Goal: Find contact information: Find contact information

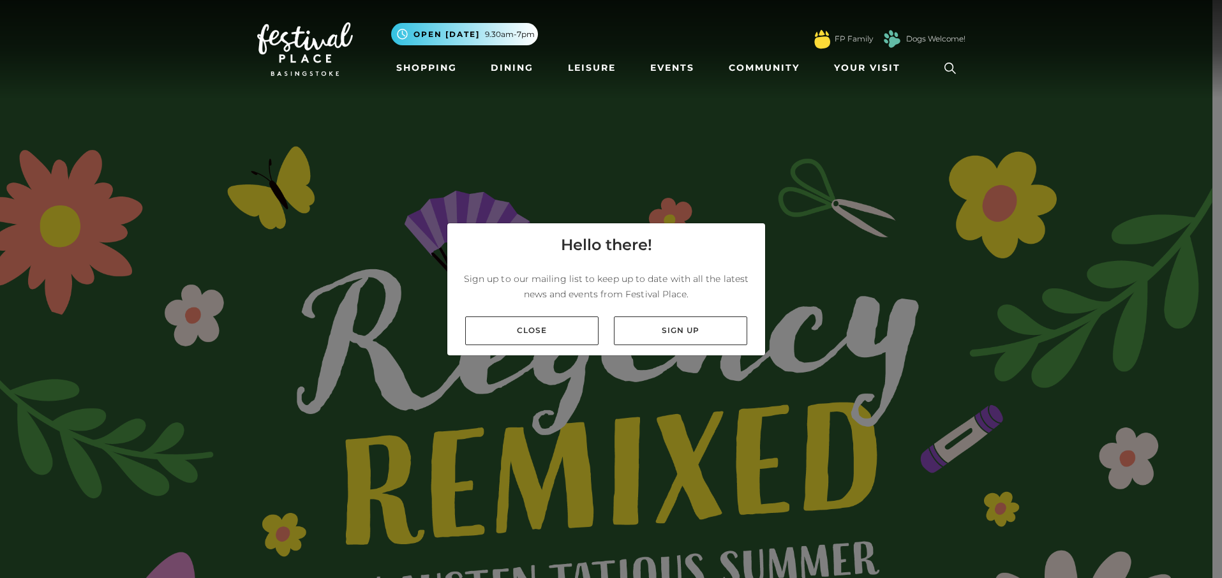
click at [635, 234] on h4 "Hello there!" at bounding box center [606, 245] width 91 height 23
click at [553, 332] on link "Close" at bounding box center [531, 331] width 133 height 29
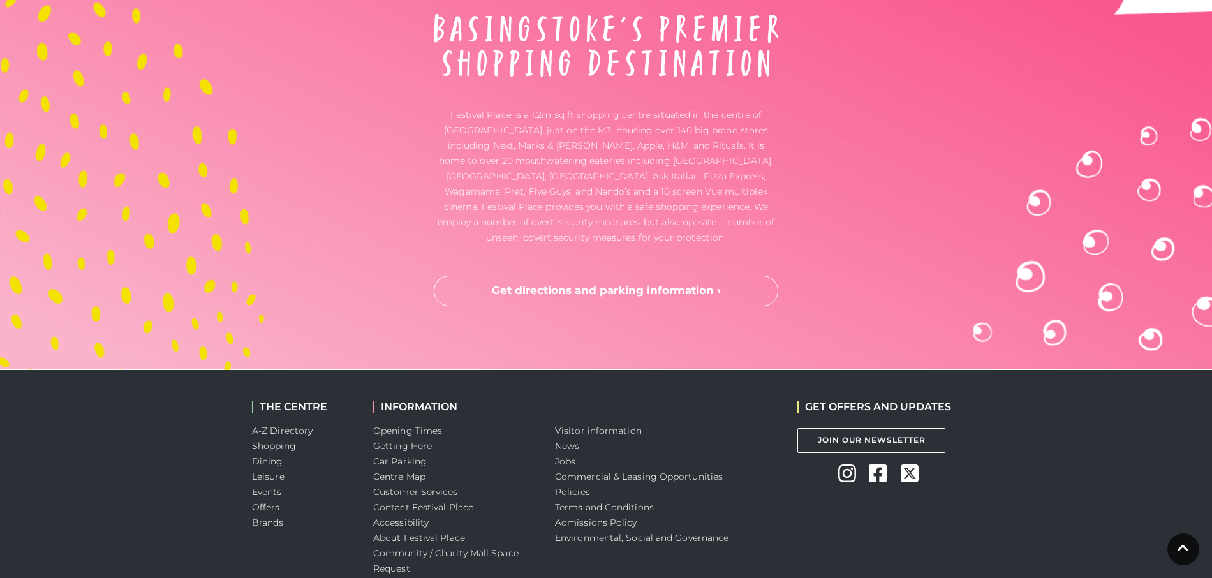
scroll to position [4016, 0]
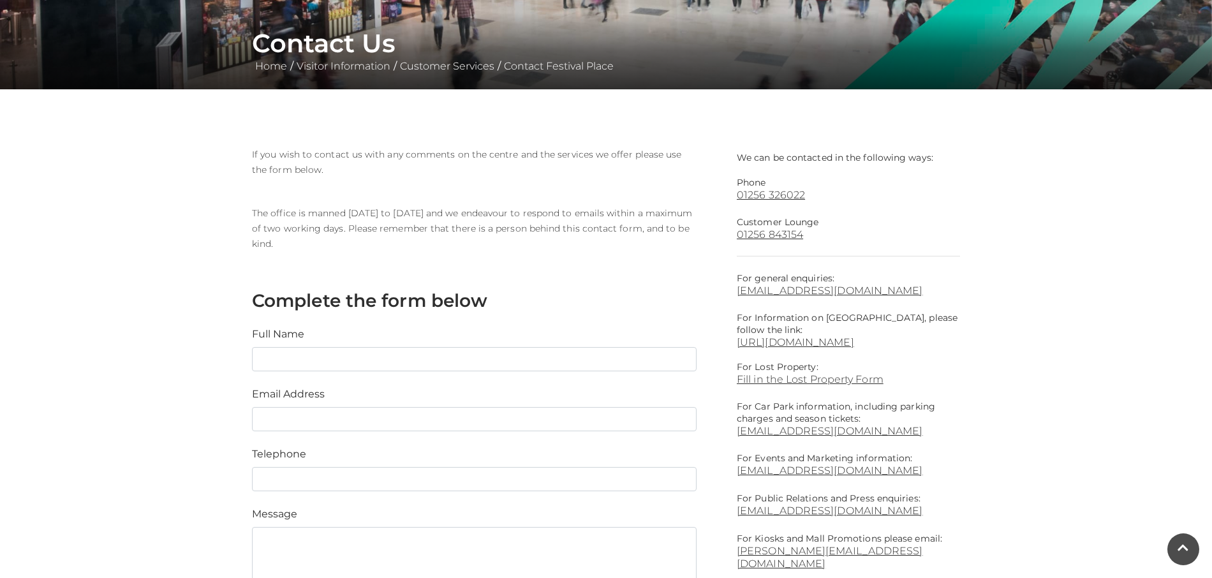
scroll to position [255, 0]
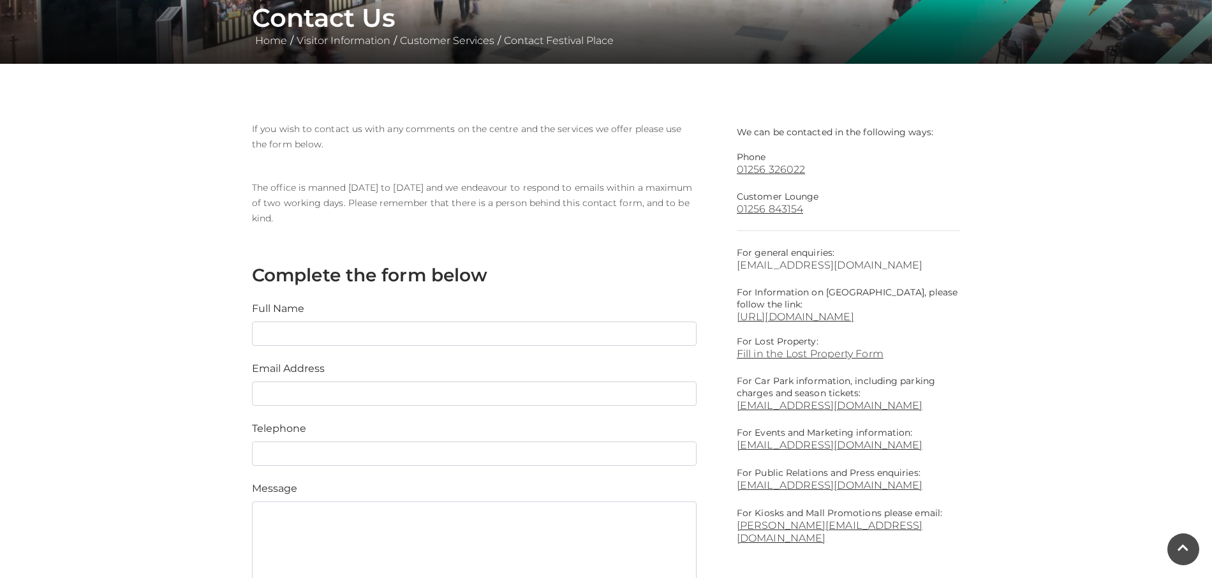
click at [894, 264] on link "[EMAIL_ADDRESS][DOMAIN_NAME]" at bounding box center [848, 265] width 223 height 12
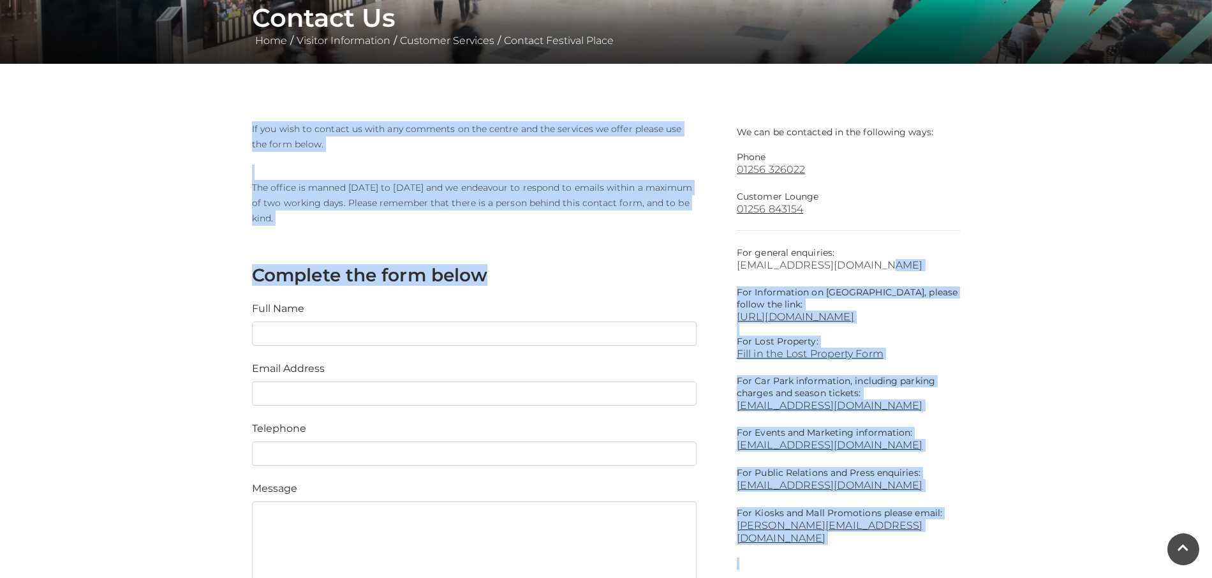
drag, startPoint x: 716, startPoint y: 241, endPoint x: 867, endPoint y: 270, distance: 154.1
click at [861, 270] on div "We can be contacted in the following ways: Phone 01256 326022 Customer Lounge 0…" at bounding box center [605, 430] width 727 height 618
click at [881, 262] on link "info@festivalplace.co.uk" at bounding box center [848, 265] width 223 height 12
click at [817, 267] on link "info@festivalplace.co.uk" at bounding box center [848, 265] width 223 height 12
